Goal: Check status: Check status

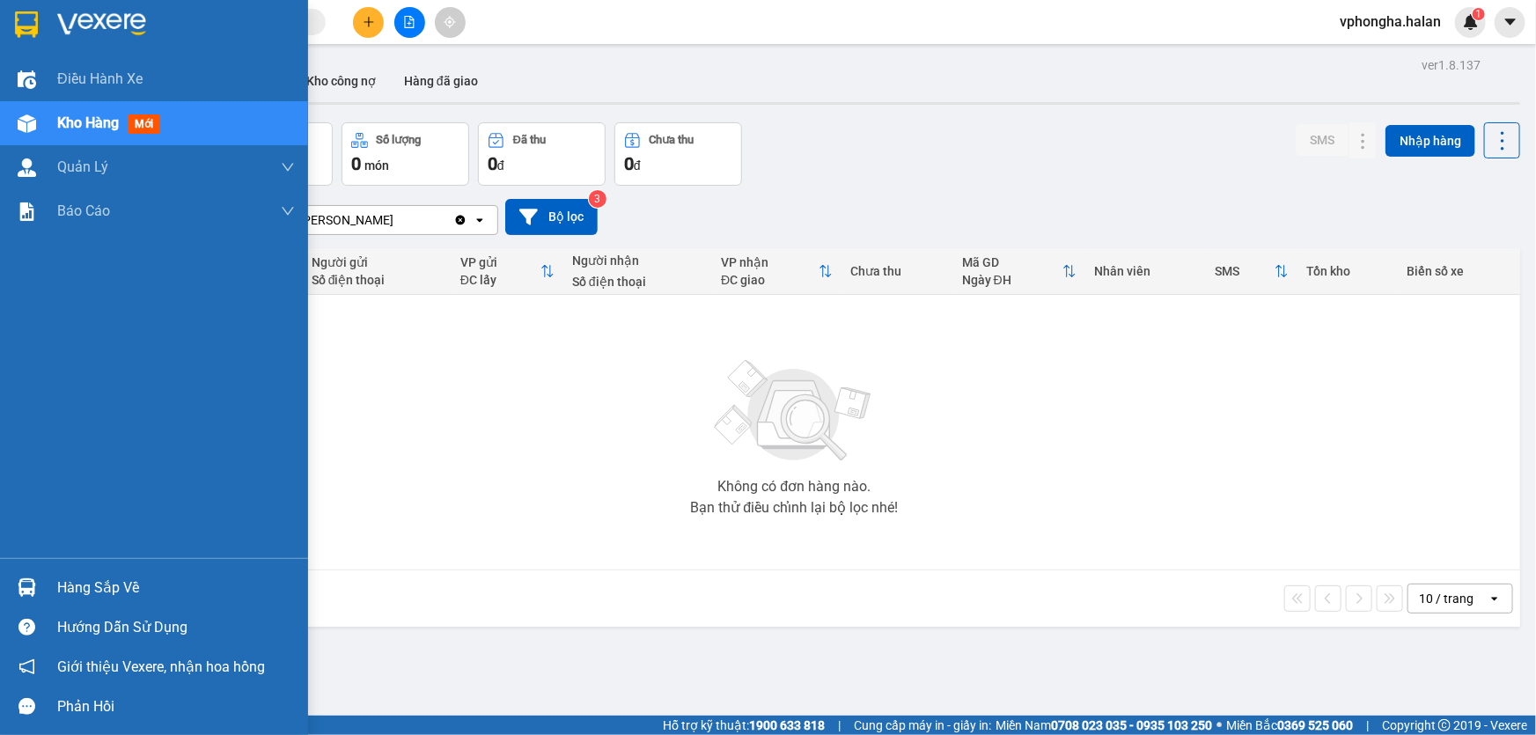
click at [157, 575] on div "Hàng sắp về" at bounding box center [176, 588] width 238 height 26
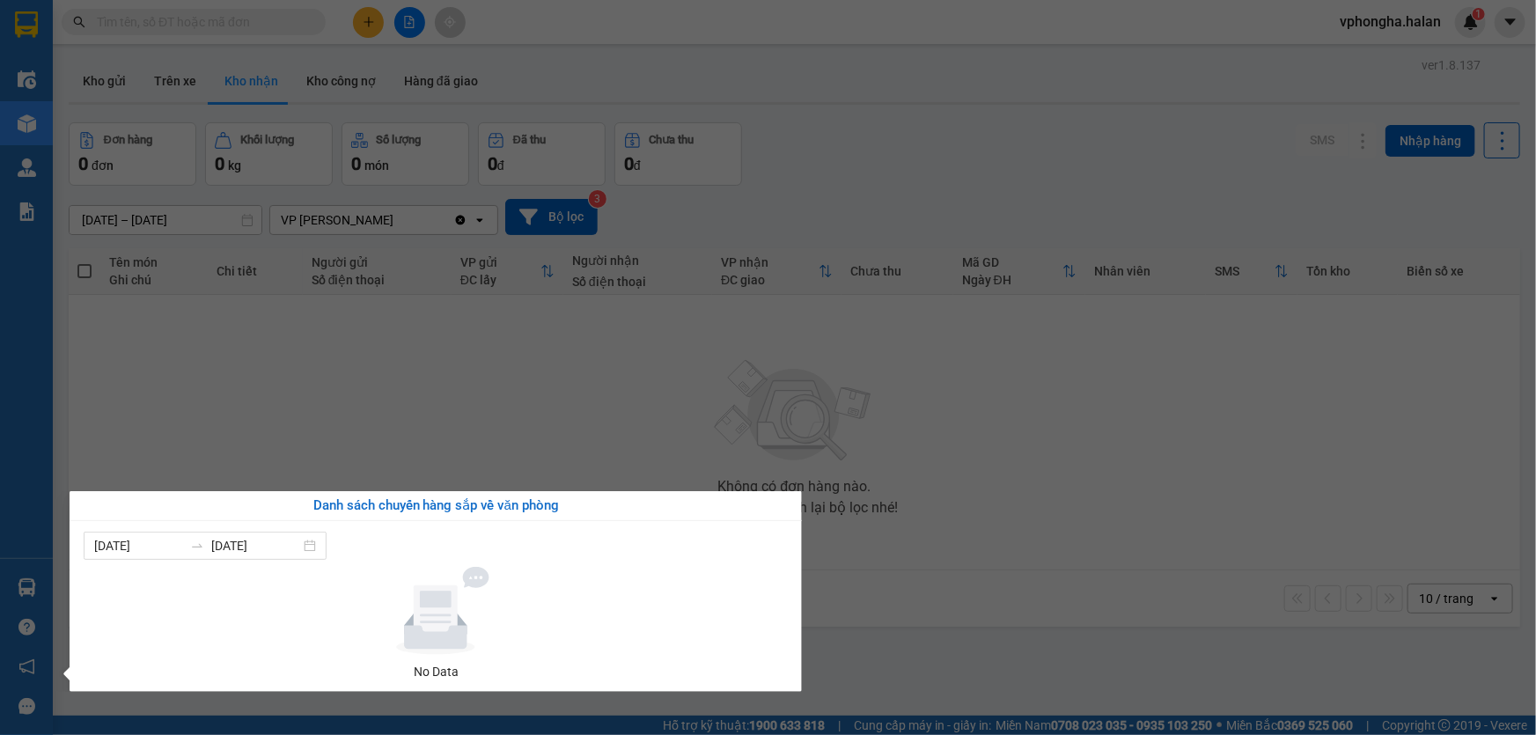
click at [495, 370] on section "Kết quả tìm kiếm ( 0 ) Bộ lọc No Data vphongha.halan 1 Điều hành xe Kho hàng mớ…" at bounding box center [768, 367] width 1536 height 735
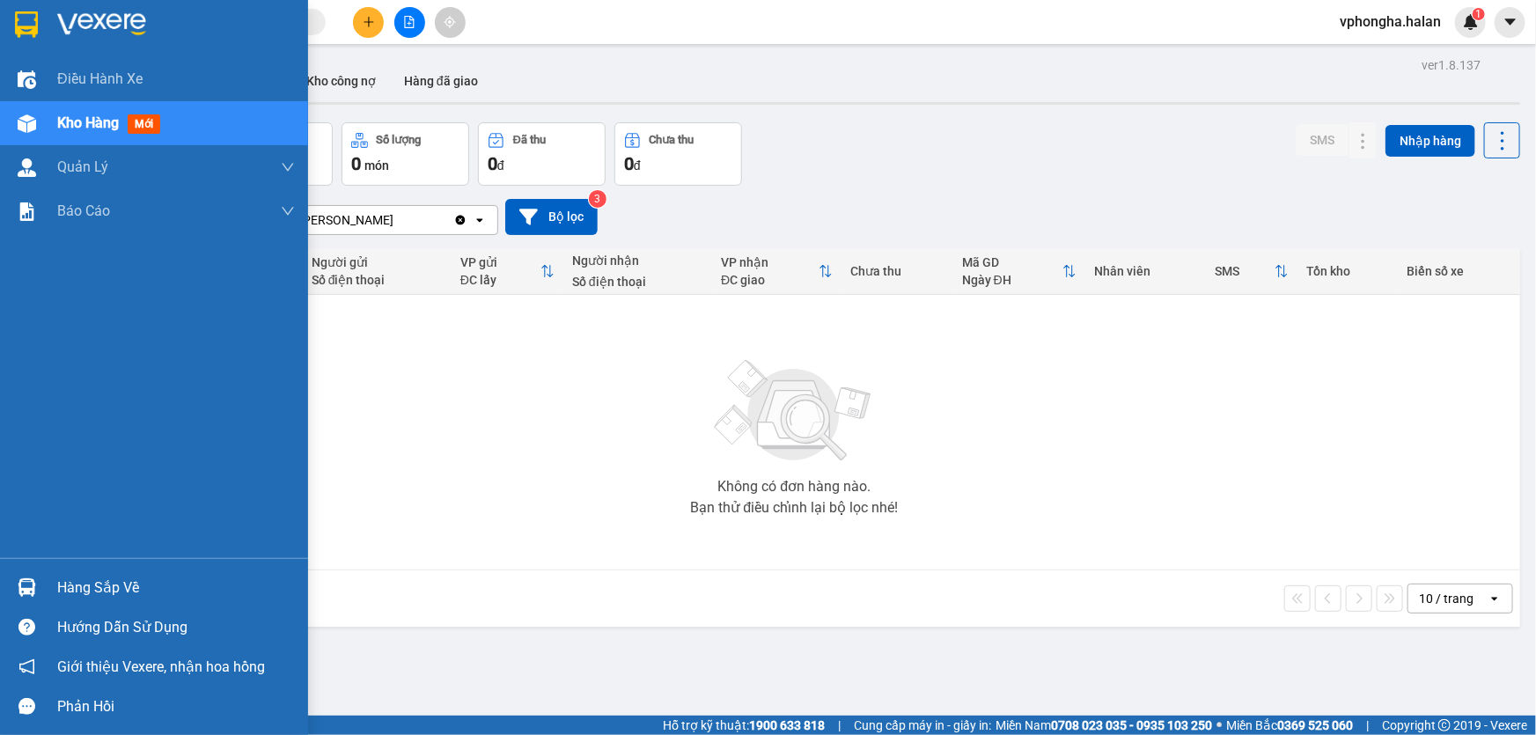
click at [114, 593] on div "Hàng sắp về" at bounding box center [176, 588] width 238 height 26
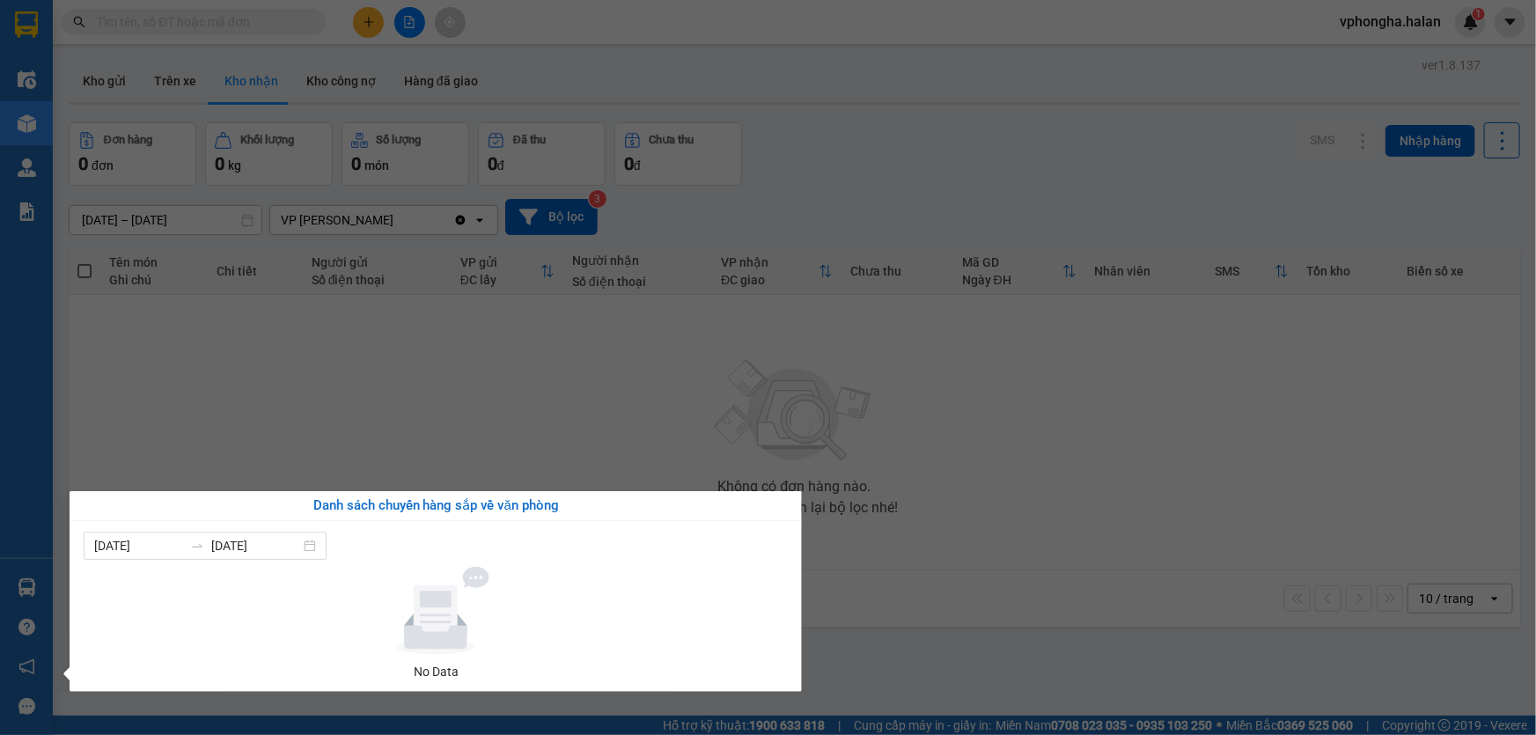
click at [668, 436] on section "Kết quả tìm kiếm ( 0 ) Bộ lọc No Data vphongha.halan 1 Điều hành xe Kho hàng mớ…" at bounding box center [768, 367] width 1536 height 735
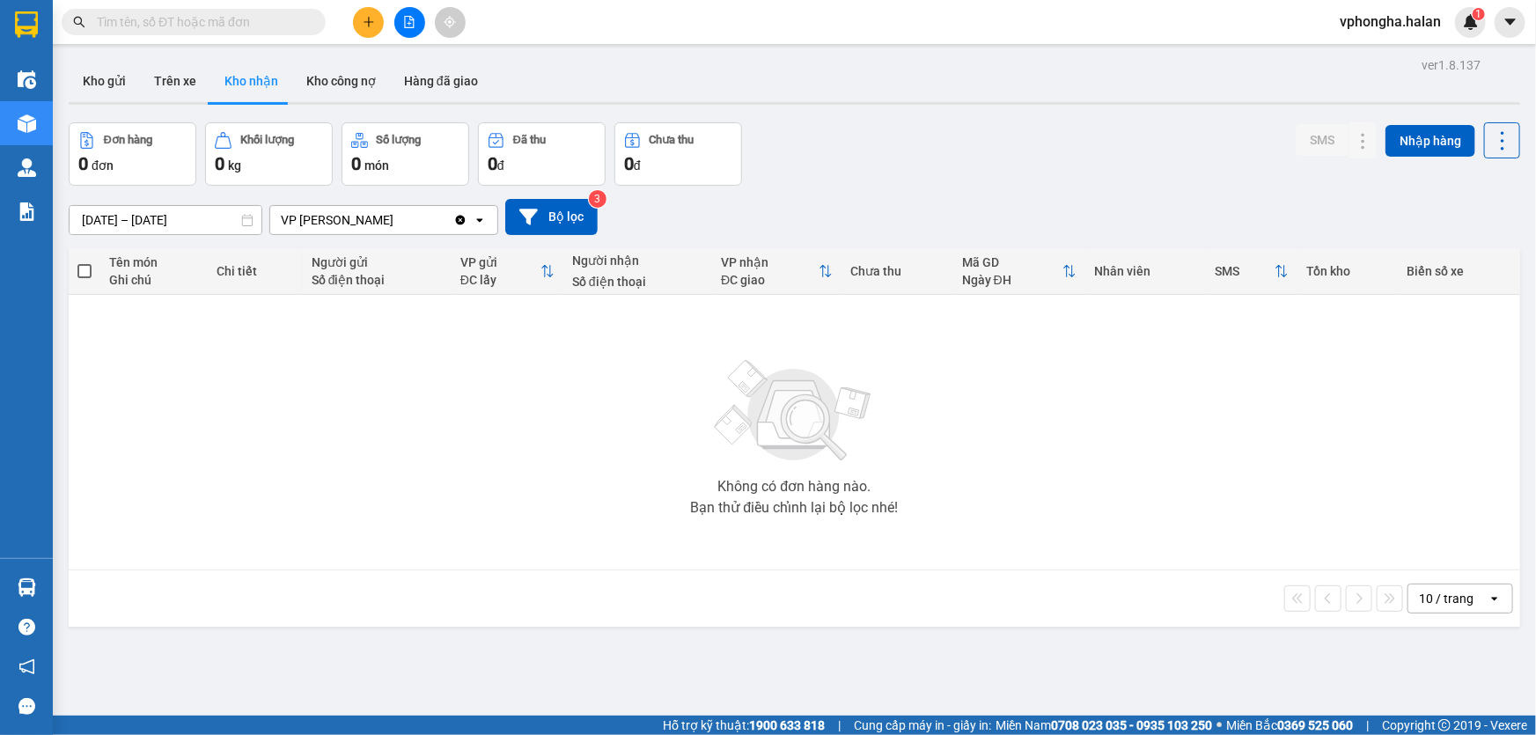
click at [1288, 511] on div "Không có đơn hàng nào. Bạn thử điều chỉnh lại bộ lọc nhé!" at bounding box center [794, 432] width 1434 height 264
click at [1151, 546] on div "Không có đơn hàng nào. Bạn thử điều chỉnh lại bộ lọc nhé!" at bounding box center [794, 432] width 1434 height 264
click at [166, 483] on div "Không có đơn hàng nào. Bạn thử điều chỉnh lại bộ lọc nhé!" at bounding box center [794, 432] width 1434 height 264
click at [1303, 447] on div "Không có đơn hàng nào. Bạn thử điều chỉnh lại bộ lọc nhé!" at bounding box center [794, 432] width 1434 height 264
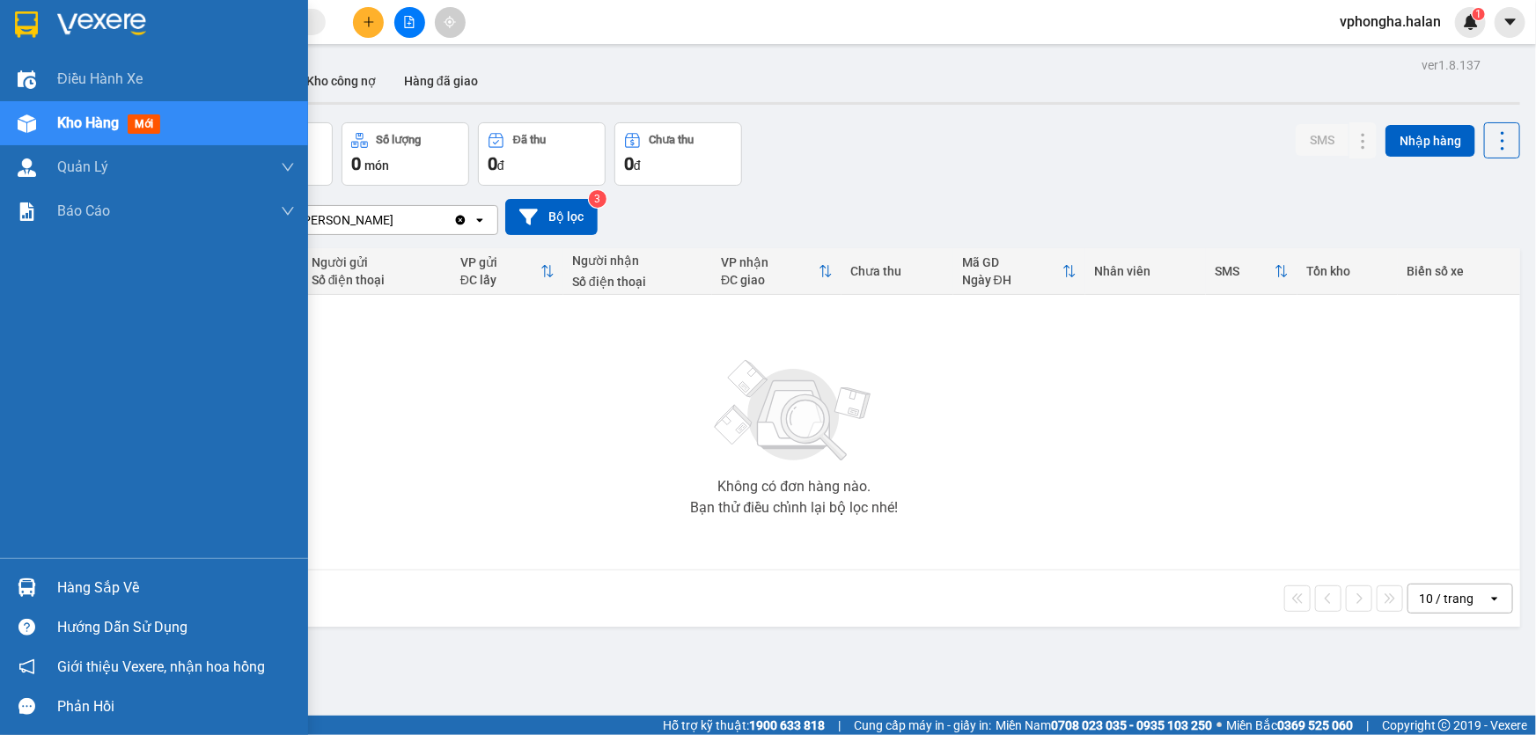
click at [80, 588] on div "Hàng sắp về" at bounding box center [176, 588] width 238 height 26
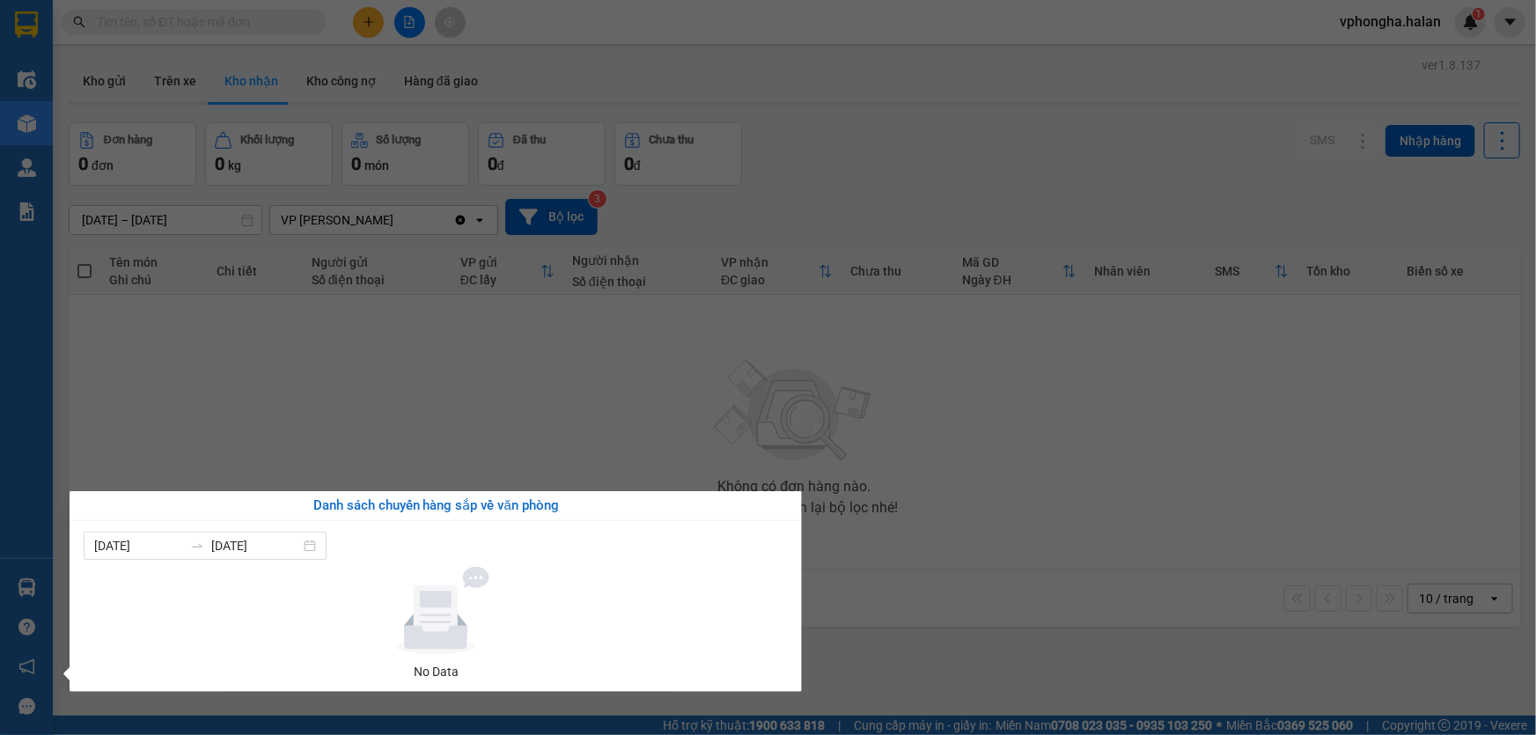
click at [18, 126] on div "Điều hành xe Kho hàng mới Quản [PERSON_NAME] lý chuyến Quản lý kiểm kho Báo cáo…" at bounding box center [26, 367] width 53 height 735
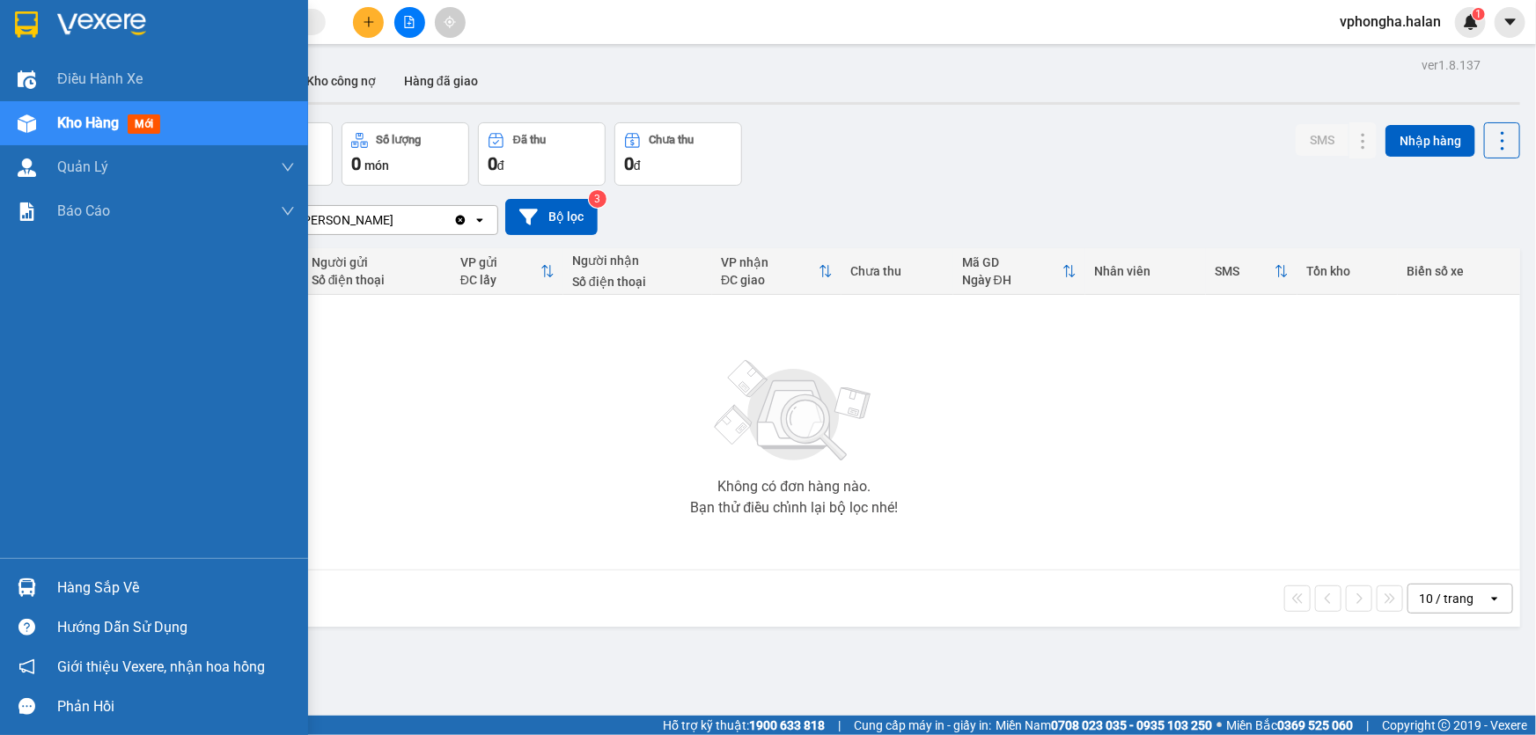
click at [18, 126] on img at bounding box center [27, 123] width 18 height 18
click at [81, 130] on span "Kho hàng" at bounding box center [88, 122] width 62 height 17
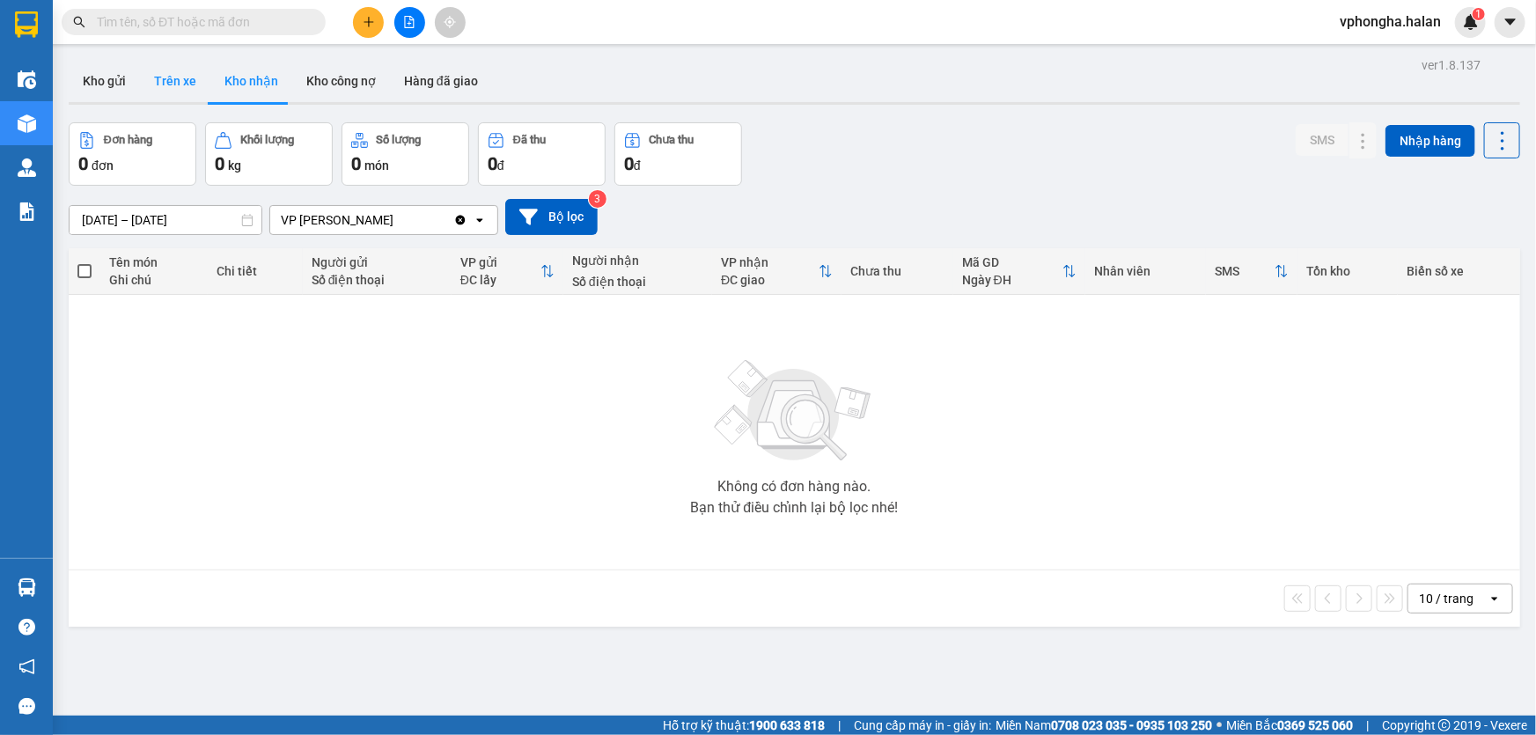
drag, startPoint x: 170, startPoint y: 77, endPoint x: 151, endPoint y: 70, distance: 20.9
click at [170, 74] on button "Trên xe" at bounding box center [175, 81] width 70 height 42
type input "[DATE] – [DATE]"
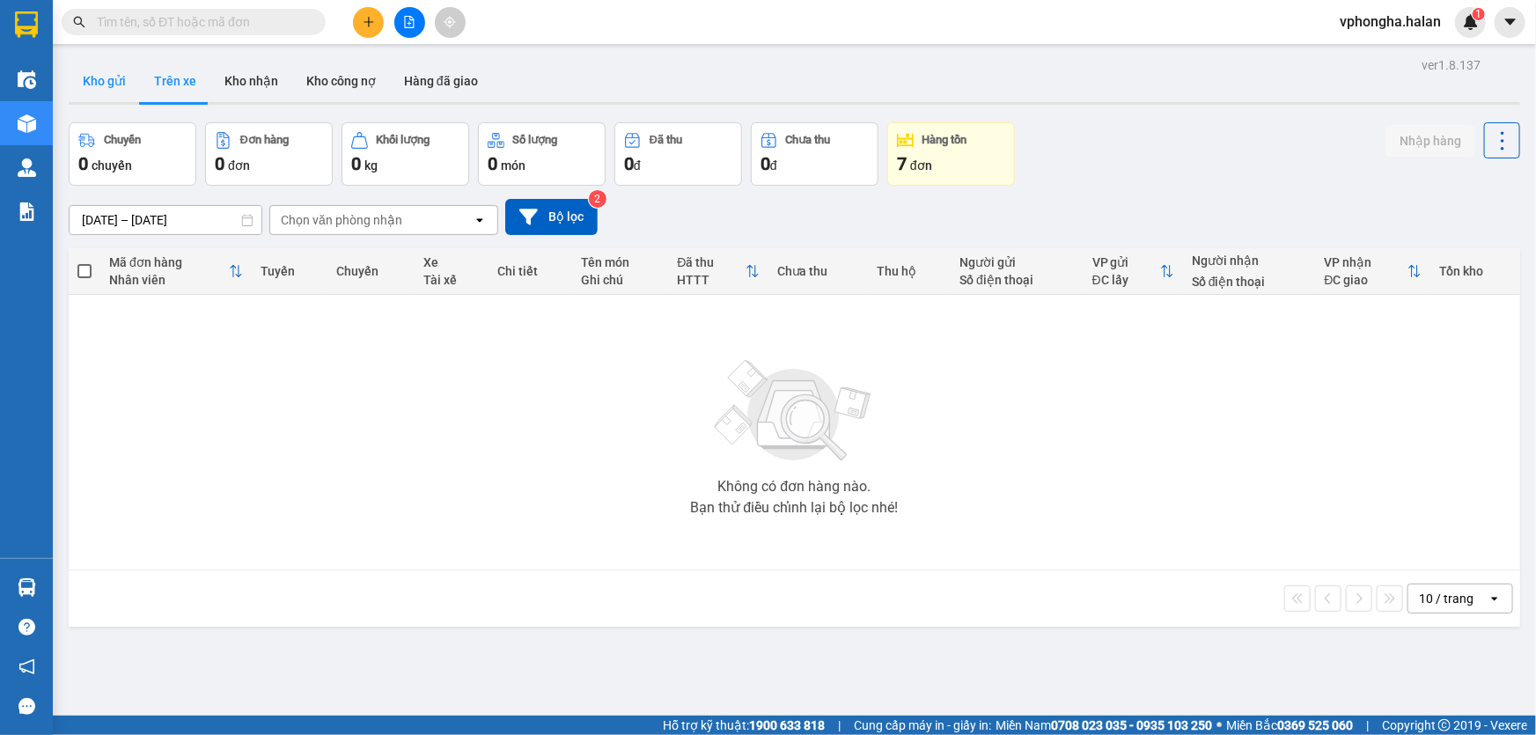
click at [103, 83] on button "Kho gửi" at bounding box center [104, 81] width 71 height 42
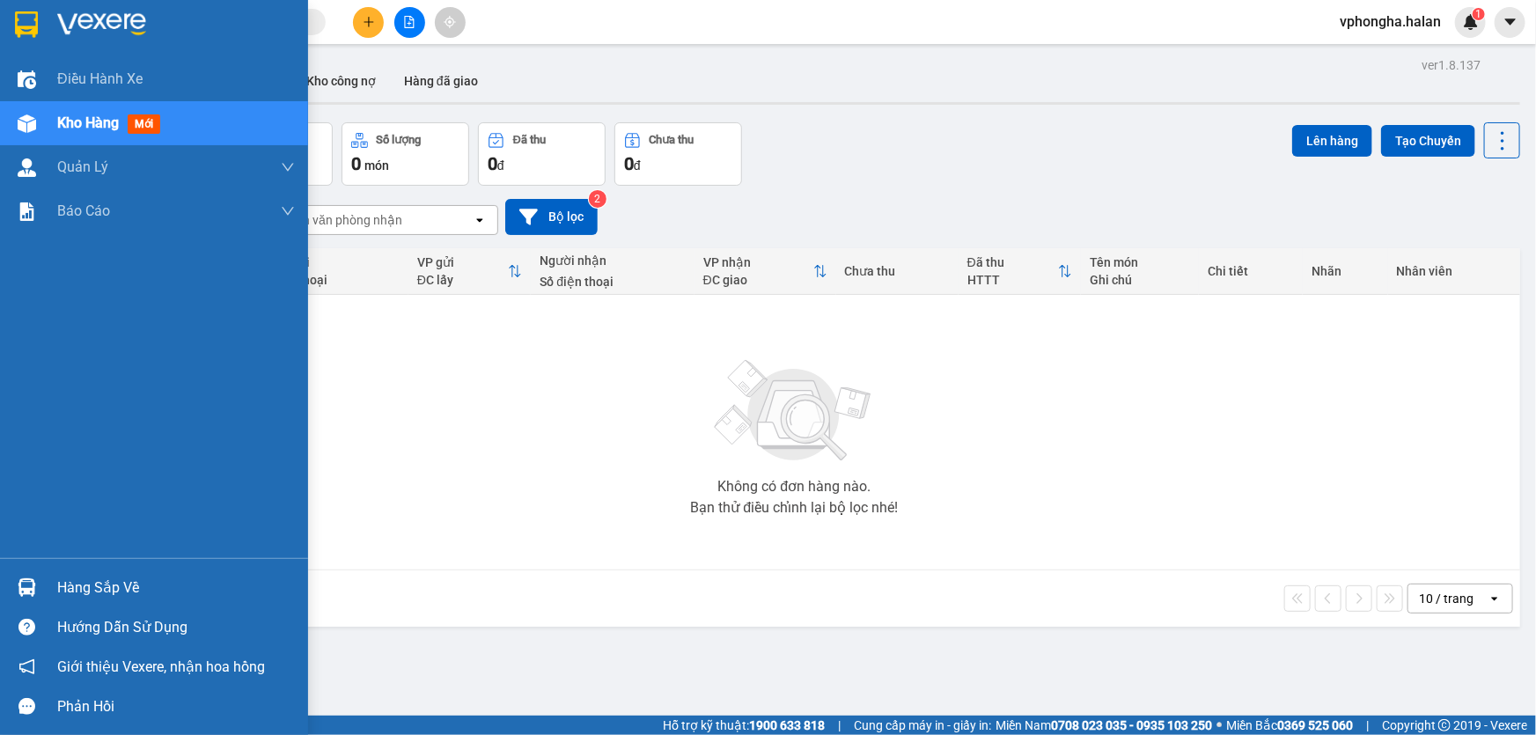
click at [51, 581] on div "Hàng sắp về" at bounding box center [154, 588] width 308 height 40
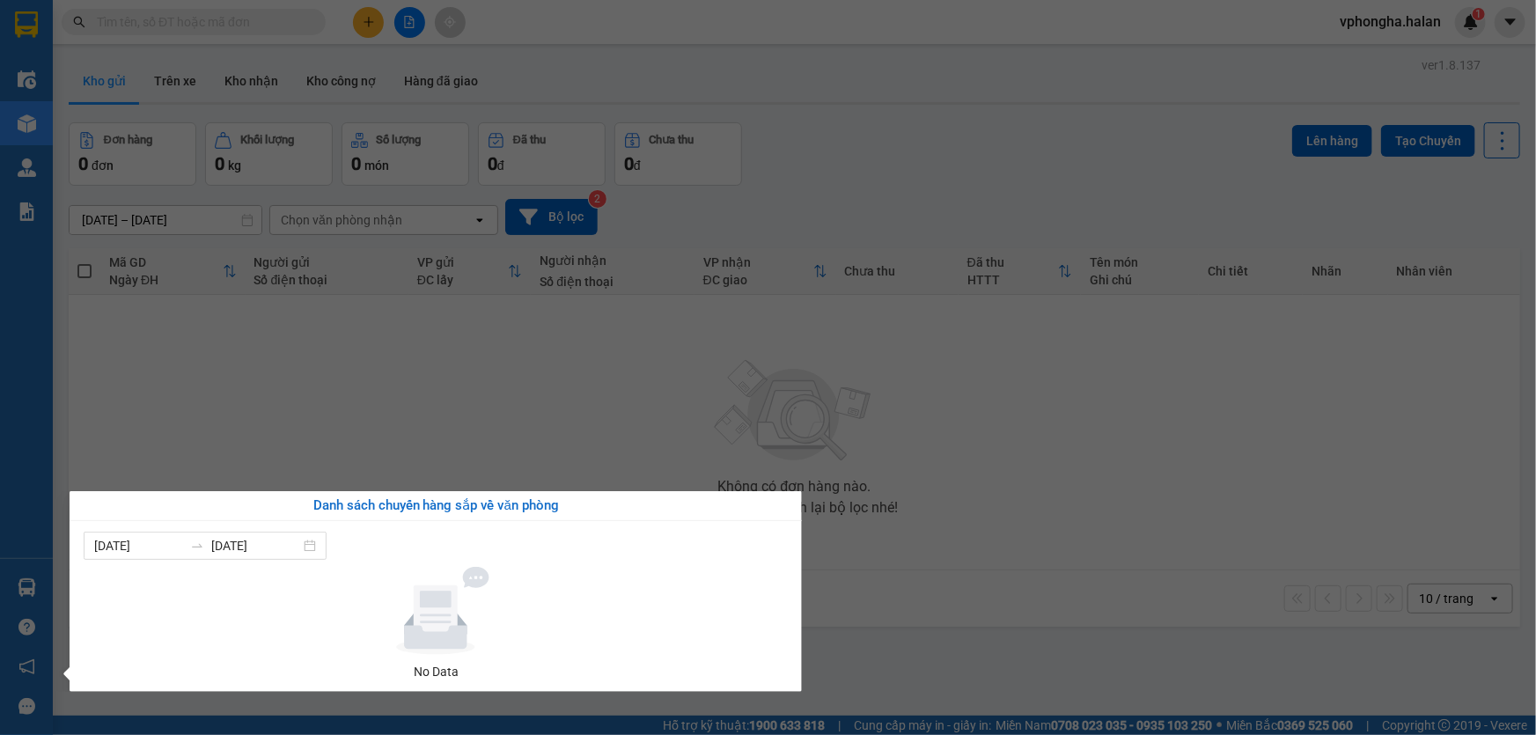
drag, startPoint x: 721, startPoint y: 332, endPoint x: 714, endPoint y: 313, distance: 19.8
click at [714, 313] on section "Kết quả tìm kiếm ( 0 ) Bộ lọc No Data vphongha.halan 1 Điều hành xe Kho hàng mớ…" at bounding box center [768, 367] width 1536 height 735
